Goal: Task Accomplishment & Management: Manage account settings

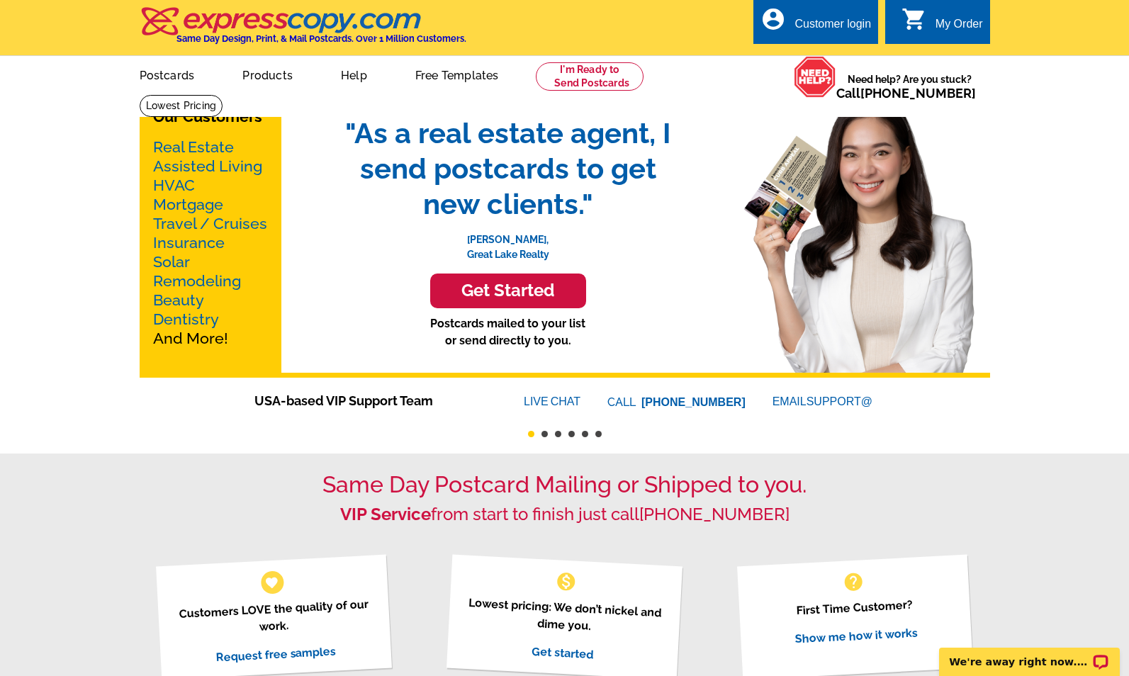
click at [853, 25] on div "Customer login" at bounding box center [832, 28] width 77 height 20
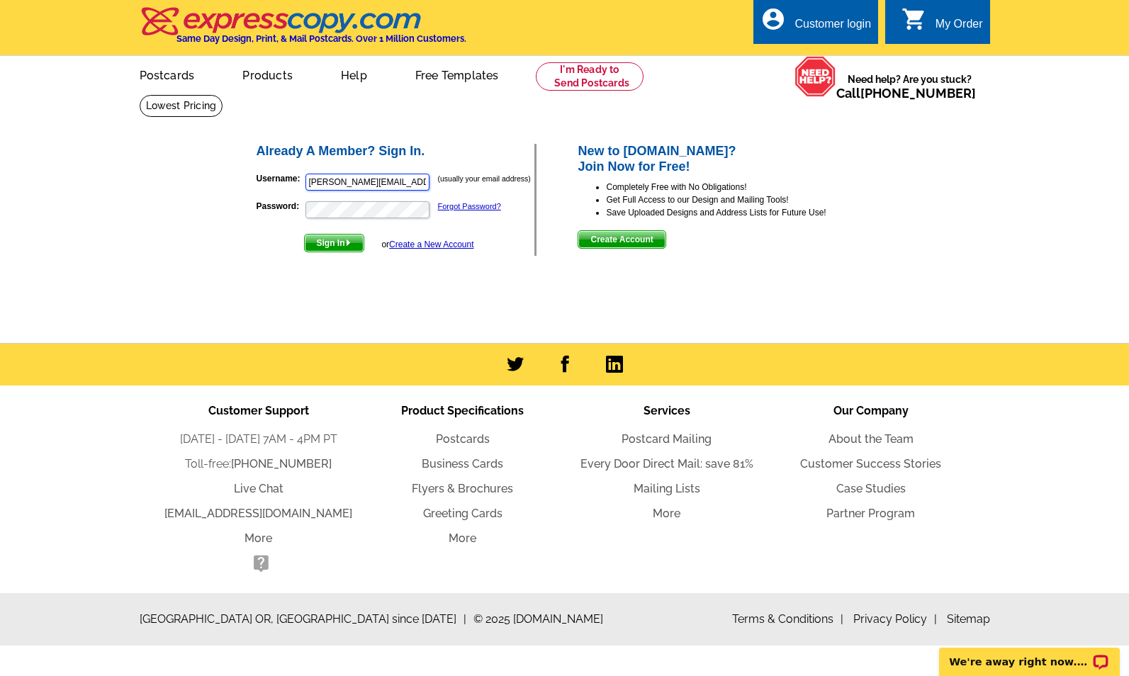
click at [314, 181] on input "[PERSON_NAME][EMAIL_ADDRESS][DOMAIN_NAME]" at bounding box center [367, 182] width 124 height 17
click at [320, 184] on input "[EMAIL_ADDRESS][DOMAIN_NAME]" at bounding box center [367, 182] width 124 height 17
type input "[EMAIL_ADDRESS][DOMAIN_NAME]"
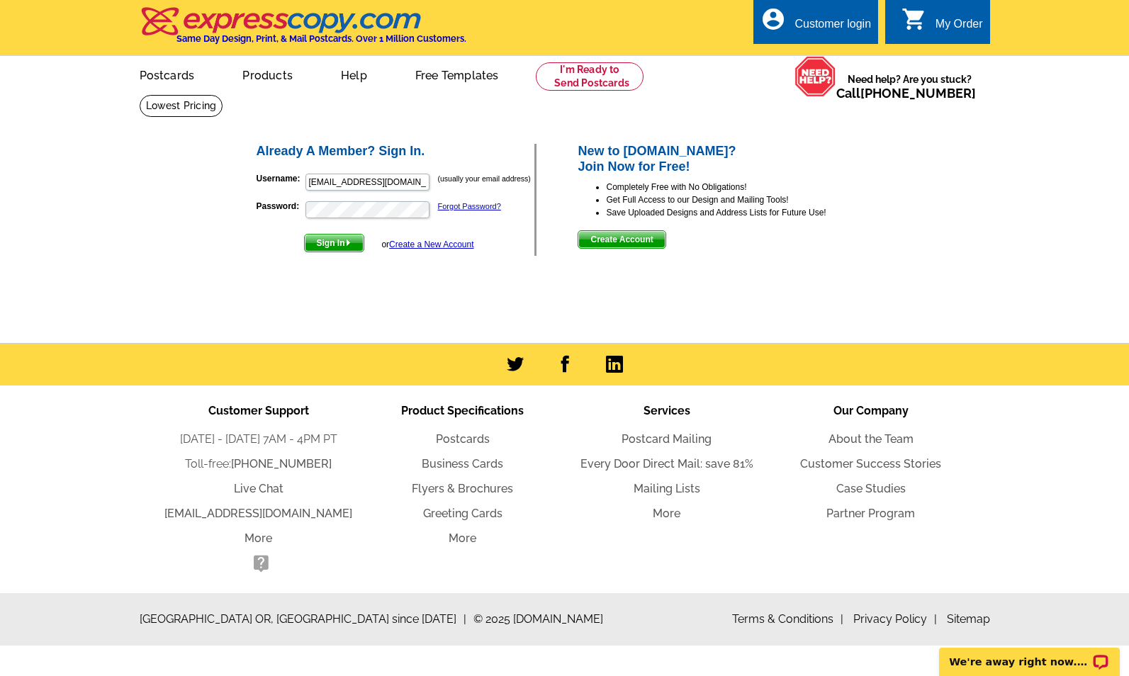
click at [342, 243] on span "Sign In" at bounding box center [334, 243] width 59 height 17
